Goal: Task Accomplishment & Management: Manage account settings

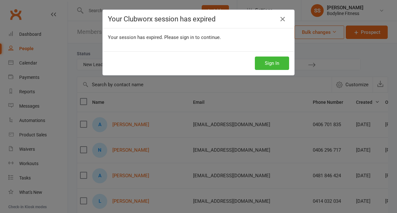
select select "New Lead"
select select "50"
click at [284, 54] on div "Sign In" at bounding box center [198, 63] width 191 height 24
click at [277, 62] on button "Sign In" at bounding box center [272, 63] width 34 height 13
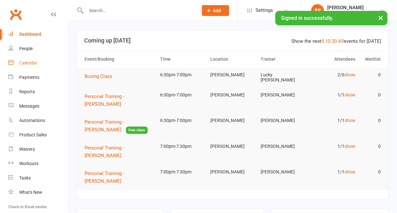
click at [24, 63] on div "Calendar" at bounding box center [28, 62] width 18 height 5
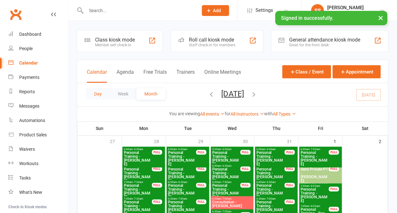
click at [91, 99] on button "Day" at bounding box center [98, 94] width 24 height 12
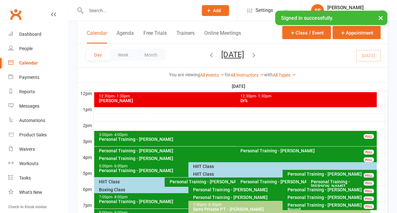
scroll to position [261, 0]
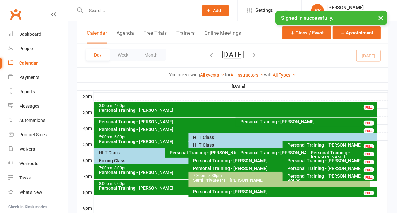
click at [203, 137] on div "HIIT Class" at bounding box center [284, 137] width 182 height 4
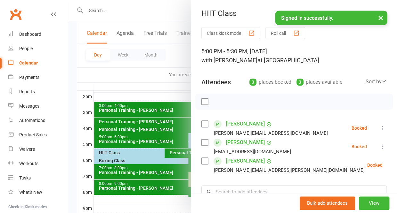
click at [382, 130] on icon at bounding box center [382, 128] width 6 height 6
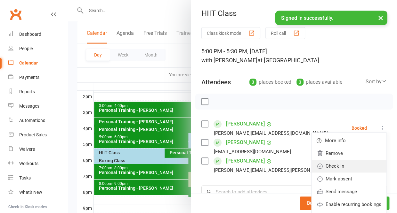
click at [351, 165] on link "Check in" at bounding box center [348, 166] width 75 height 13
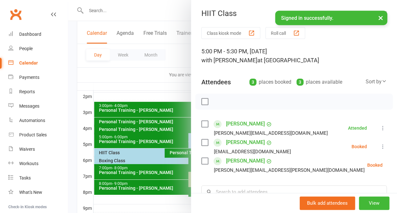
click at [382, 145] on icon at bounding box center [382, 147] width 6 height 6
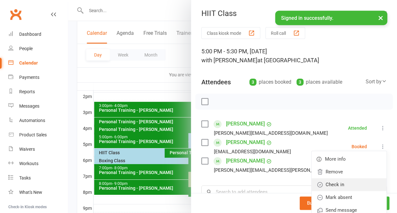
click at [351, 183] on link "Check in" at bounding box center [348, 184] width 75 height 13
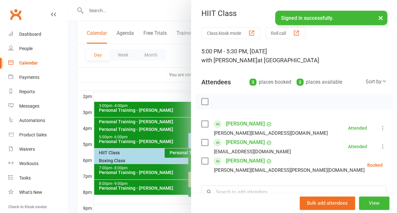
click at [395, 165] on icon at bounding box center [398, 165] width 6 height 6
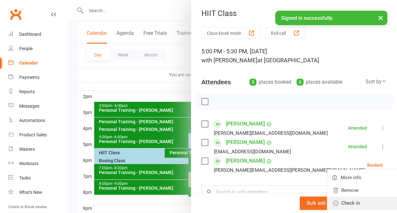
click at [341, 200] on link "Check in" at bounding box center [364, 203] width 75 height 13
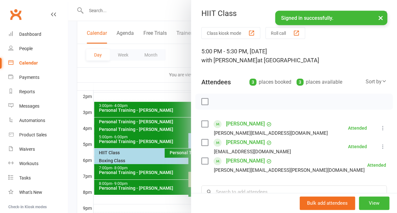
click at [377, 17] on button "×" at bounding box center [380, 18] width 12 height 14
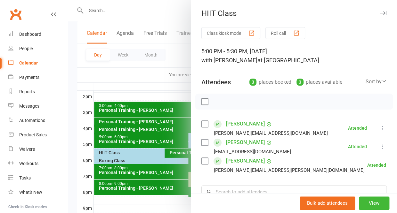
click at [382, 12] on icon "button" at bounding box center [382, 13] width 7 height 4
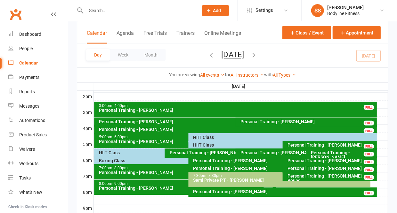
click at [196, 145] on div "HIIT Class" at bounding box center [281, 145] width 176 height 4
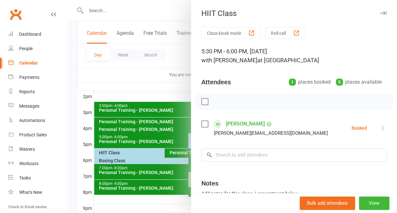
click at [382, 130] on icon at bounding box center [382, 128] width 6 height 6
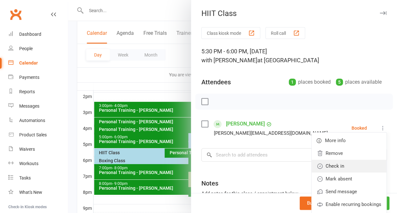
click at [350, 163] on link "Check in" at bounding box center [348, 166] width 75 height 13
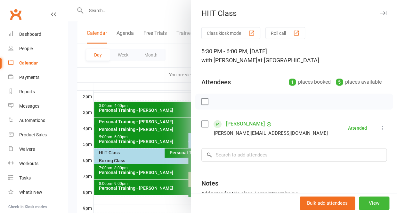
click at [382, 13] on icon "button" at bounding box center [382, 13] width 7 height 4
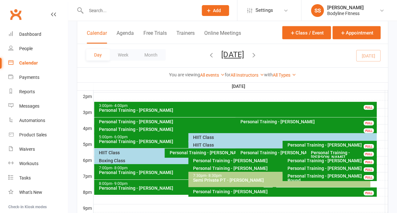
click at [114, 153] on div "HIIT Class" at bounding box center [163, 153] width 129 height 4
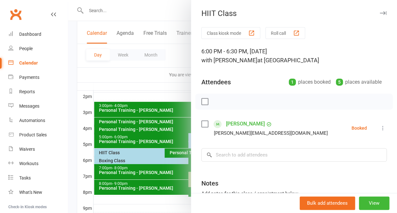
click at [382, 129] on icon at bounding box center [382, 128] width 6 height 6
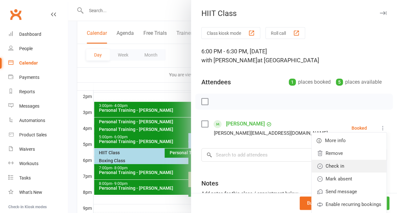
click at [351, 166] on link "Check in" at bounding box center [348, 166] width 75 height 13
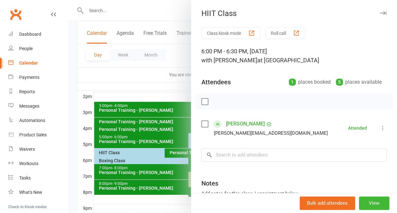
click at [384, 13] on icon "button" at bounding box center [382, 13] width 7 height 4
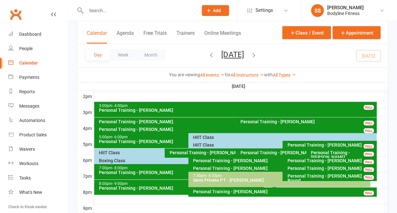
click at [118, 160] on div "Boxing Class" at bounding box center [187, 161] width 176 height 4
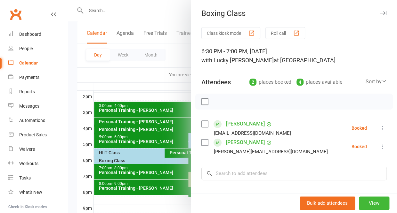
click at [380, 128] on icon at bounding box center [382, 128] width 6 height 6
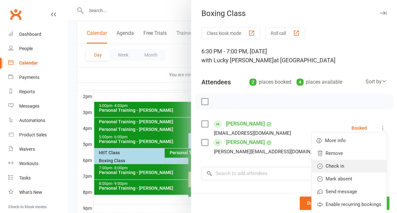
click at [356, 162] on link "Check in" at bounding box center [348, 166] width 75 height 13
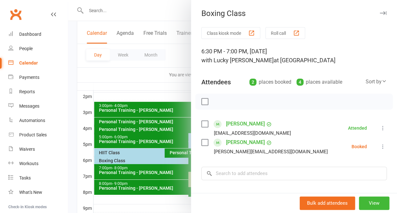
click at [383, 149] on icon at bounding box center [382, 147] width 6 height 6
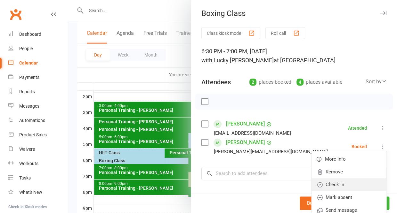
click at [357, 183] on link "Check in" at bounding box center [348, 184] width 75 height 13
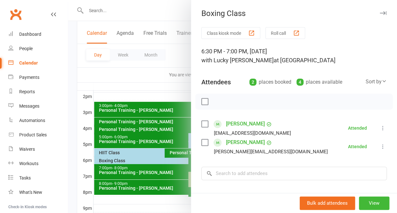
click at [383, 14] on icon "button" at bounding box center [382, 13] width 7 height 4
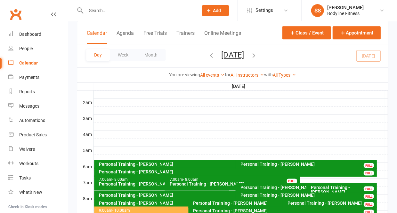
scroll to position [51, 0]
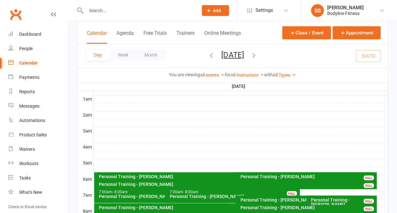
click at [257, 51] on icon "button" at bounding box center [253, 54] width 7 height 7
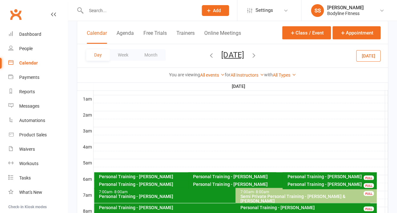
click at [257, 51] on icon "button" at bounding box center [253, 54] width 7 height 7
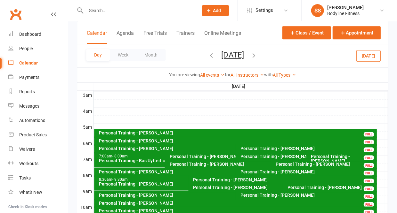
scroll to position [51, 0]
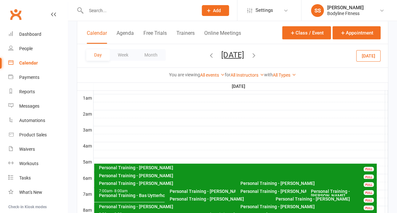
click at [257, 51] on icon "button" at bounding box center [253, 54] width 7 height 7
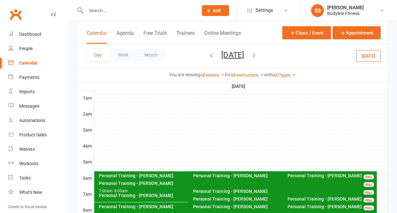
click at [208, 51] on icon "button" at bounding box center [211, 54] width 7 height 7
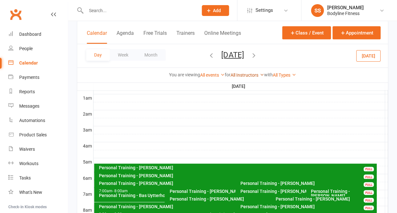
click at [240, 73] on link "All Instructors" at bounding box center [247, 75] width 34 height 5
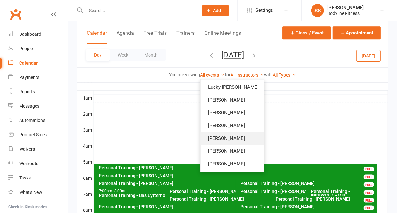
click at [222, 132] on link "[PERSON_NAME]" at bounding box center [231, 138] width 63 height 13
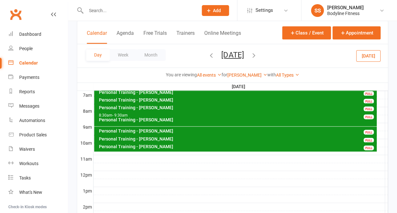
scroll to position [148, 0]
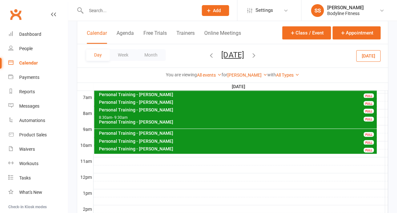
click at [127, 148] on div "Personal Training - [PERSON_NAME]" at bounding box center [237, 148] width 276 height 4
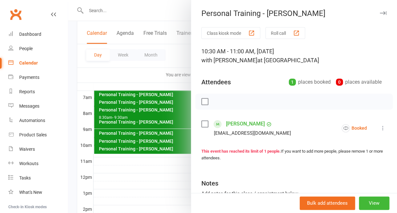
click at [381, 13] on icon "button" at bounding box center [382, 13] width 7 height 4
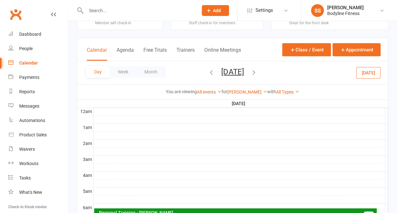
scroll to position [0, 0]
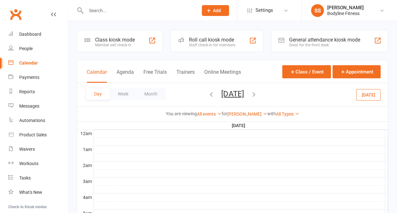
click at [257, 93] on icon "button" at bounding box center [253, 94] width 7 height 7
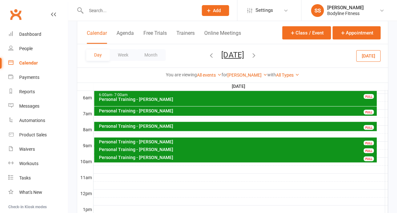
scroll to position [133, 0]
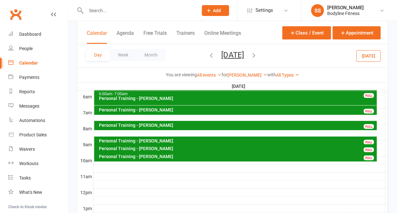
click at [137, 156] on div "Personal Training - [PERSON_NAME]" at bounding box center [237, 156] width 276 height 4
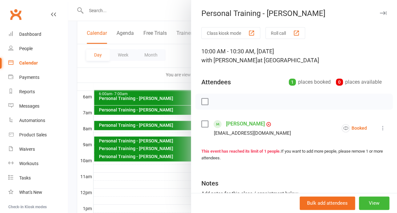
click at [382, 12] on icon "button" at bounding box center [382, 13] width 7 height 4
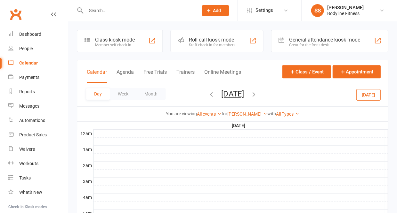
scroll to position [0, 0]
click at [182, 91] on div "Day Week Month [DATE] [DATE] Sun Mon Tue Wed Thu Fri Sat 27 28 29 30 31 01 02 0…" at bounding box center [232, 94] width 310 height 23
click at [208, 95] on icon "button" at bounding box center [211, 94] width 7 height 7
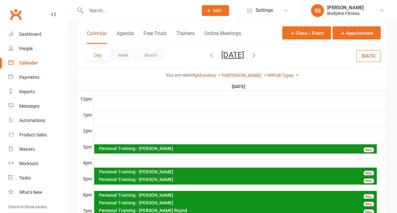
scroll to position [229, 0]
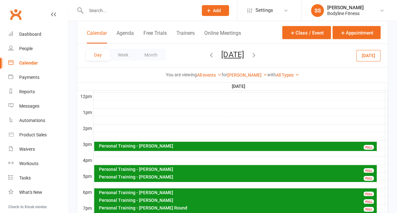
click at [144, 142] on div "Personal Training - [PERSON_NAME] FULL" at bounding box center [235, 146] width 282 height 9
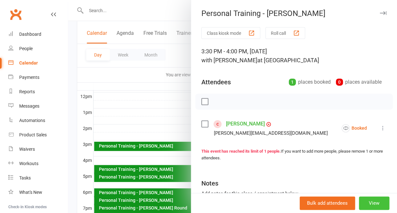
click at [368, 210] on button "View" at bounding box center [374, 203] width 30 height 13
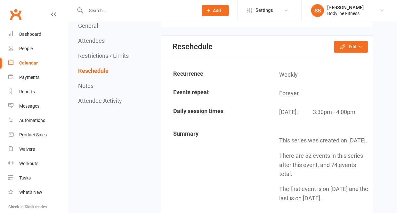
scroll to position [530, 0]
click at [358, 44] on icon "button" at bounding box center [359, 46] width 4 height 4
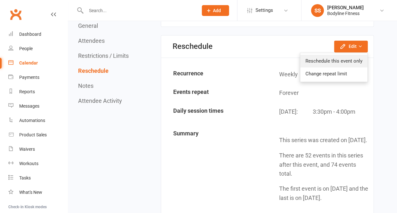
click at [343, 55] on link "Reschedule this event only" at bounding box center [333, 61] width 67 height 13
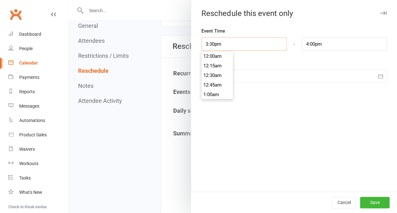
click at [238, 41] on input "3:30pm" at bounding box center [243, 43] width 85 height 13
type input "10:30pm"
type input "11:00pm"
click at [215, 99] on li "10:30pm" at bounding box center [217, 104] width 31 height 10
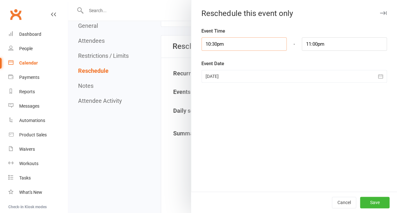
click at [219, 47] on input "10:30pm" at bounding box center [243, 43] width 85 height 13
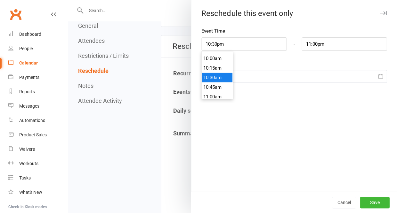
type input "10:30am"
type input "11:00am"
click at [218, 73] on li "10:30am" at bounding box center [217, 78] width 31 height 10
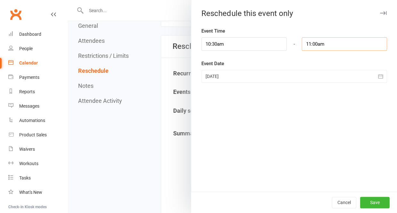
click at [322, 45] on input "11:00am" at bounding box center [343, 43] width 85 height 13
click at [278, 60] on div "Event Date [DATE] [DATE] Sun Mon Tue Wed Thu Fri Sat 31 27 28 29 30 31 01 02 32…" at bounding box center [293, 71] width 185 height 23
click at [320, 71] on div at bounding box center [293, 76] width 185 height 13
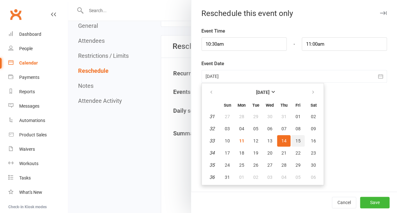
click at [298, 139] on span "15" at bounding box center [297, 141] width 5 height 5
type input "[DATE]"
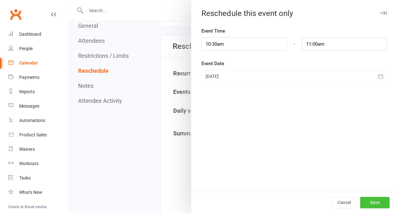
click at [368, 201] on button "Save" at bounding box center [374, 203] width 29 height 12
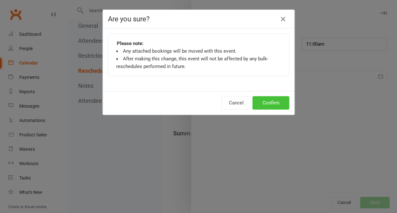
click at [272, 101] on button "Confirm" at bounding box center [270, 102] width 37 height 13
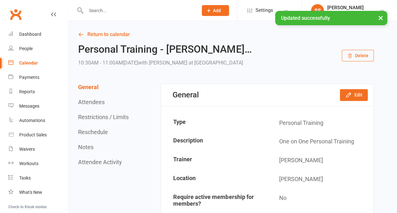
scroll to position [0, 0]
click at [83, 35] on icon at bounding box center [81, 35] width 6 height 6
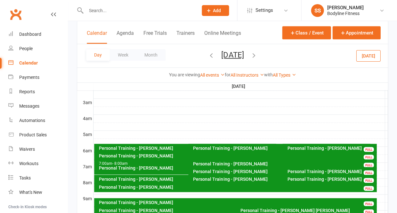
scroll to position [61, 0]
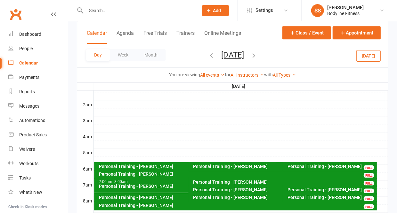
click at [257, 51] on icon "button" at bounding box center [253, 54] width 7 height 7
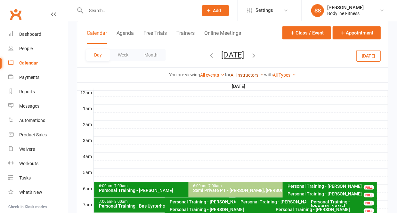
scroll to position [30, 0]
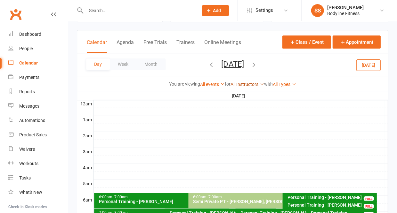
click at [250, 87] on link "All Instructors" at bounding box center [247, 84] width 34 height 5
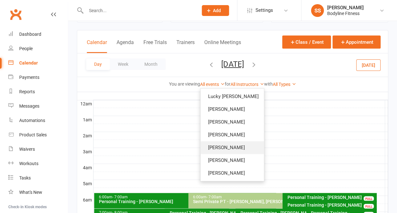
click at [221, 147] on link "[PERSON_NAME]" at bounding box center [231, 147] width 63 height 13
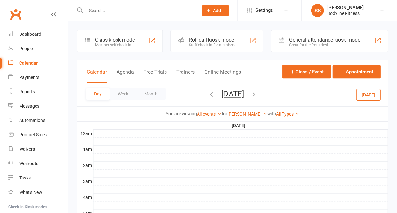
click at [257, 94] on icon "button" at bounding box center [253, 94] width 7 height 7
click at [208, 94] on icon "button" at bounding box center [211, 94] width 7 height 7
click at [335, 19] on li "SS [PERSON_NAME] Bodyline Fitness My profile Help Terms & conditions Privacy po…" at bounding box center [349, 10] width 96 height 21
click at [333, 8] on div "[PERSON_NAME]" at bounding box center [345, 8] width 36 height 6
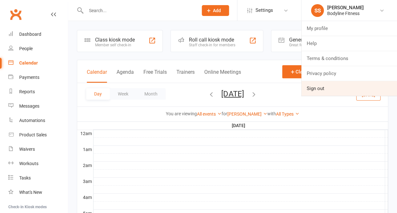
click at [322, 91] on link "Sign out" at bounding box center [349, 88] width 96 height 15
